Goal: Task Accomplishment & Management: Complete application form

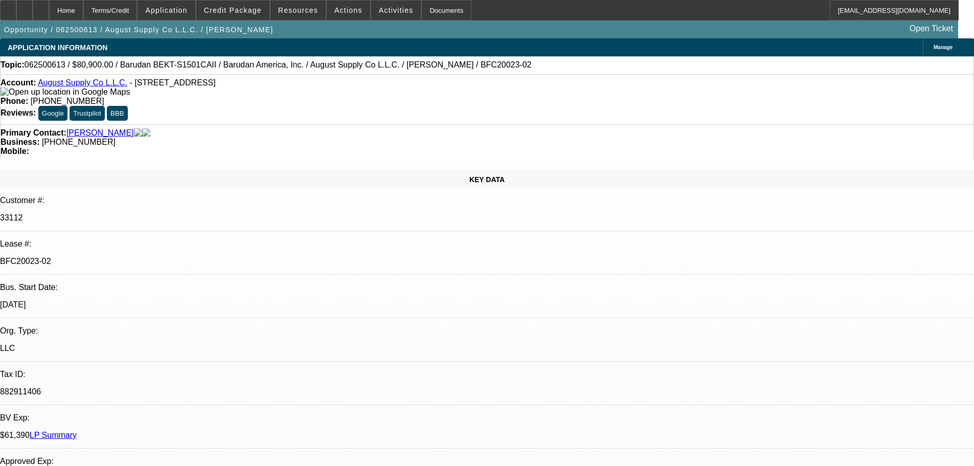
select select "0"
select select "2"
select select "0.1"
select select "4"
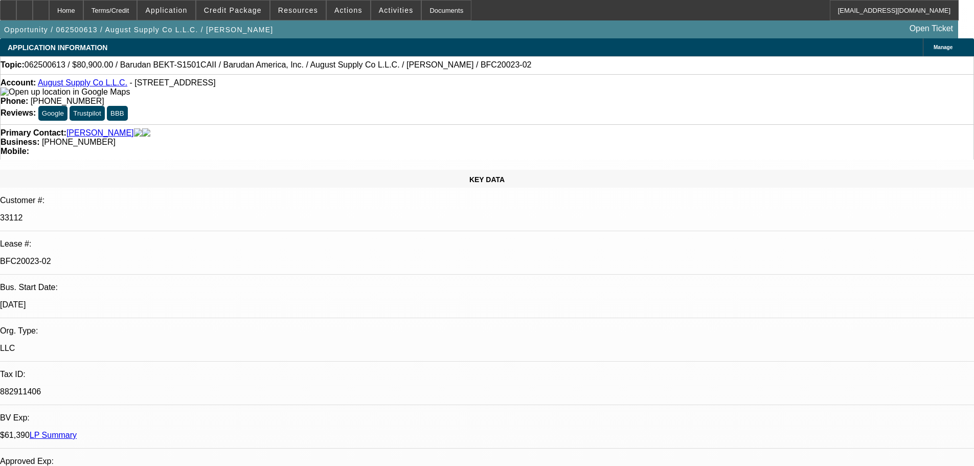
select select "0"
select select "2"
select select "0.1"
select select "4"
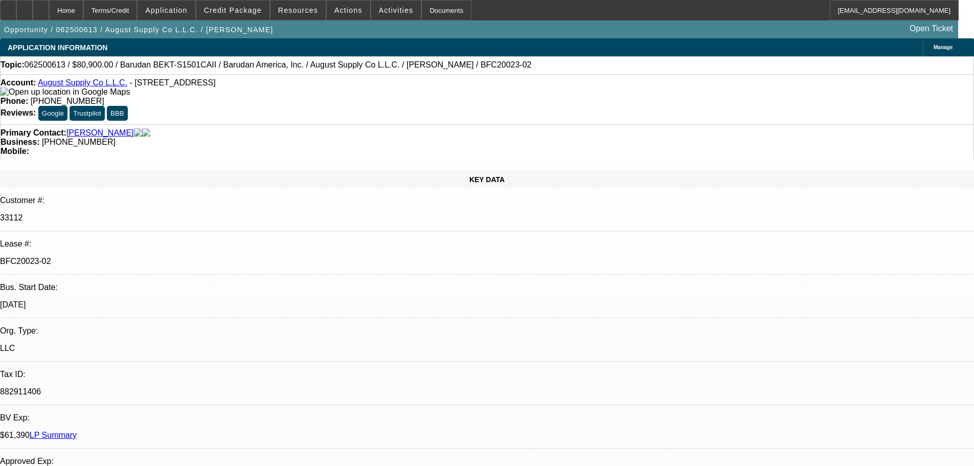
select select "0"
select select "2"
select select "0.1"
select select "4"
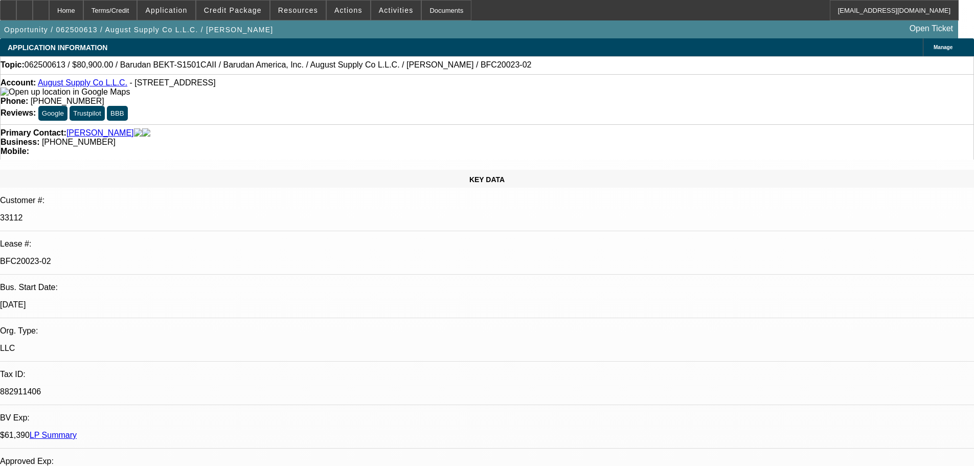
select select "0"
select select "2"
select select "0.1"
select select "4"
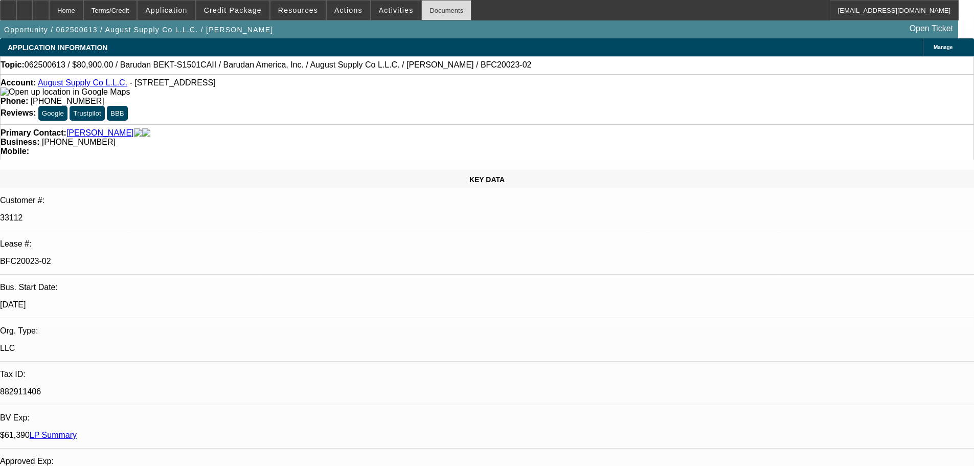
click at [429, 13] on div "Documents" at bounding box center [446, 10] width 50 height 20
